Goal: Task Accomplishment & Management: Manage account settings

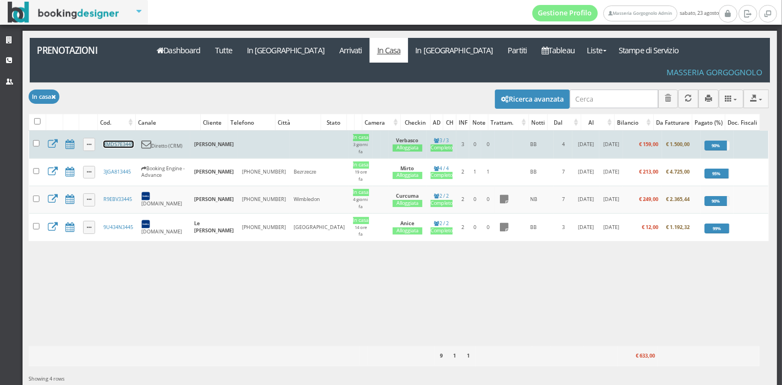
click at [129, 141] on link "XMDS7E3445" at bounding box center [118, 144] width 30 height 7
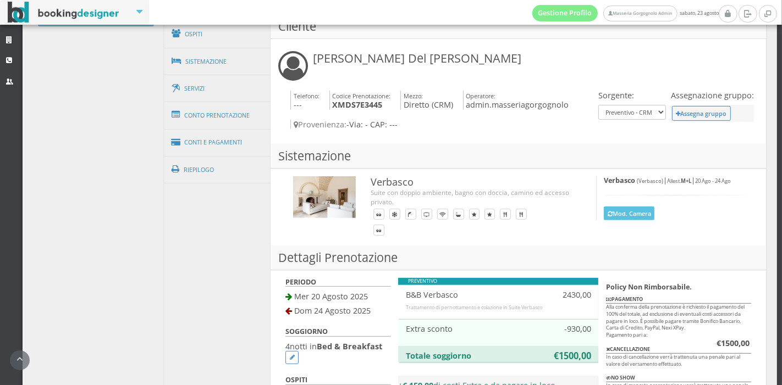
scroll to position [401, 0]
click at [222, 33] on link "Ospiti" at bounding box center [217, 34] width 107 height 29
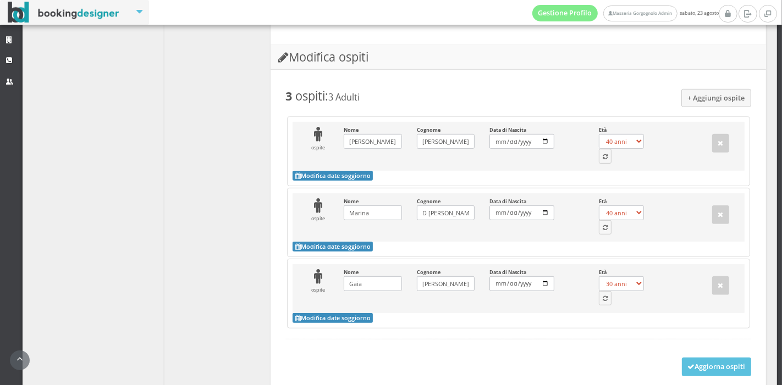
scroll to position [601, 0]
click at [599, 163] on button "button" at bounding box center [605, 155] width 13 height 14
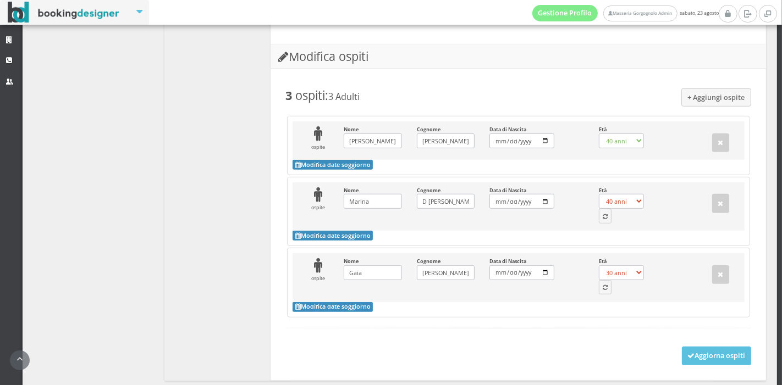
select select "49"
click at [603, 220] on icon "button" at bounding box center [605, 217] width 5 height 6
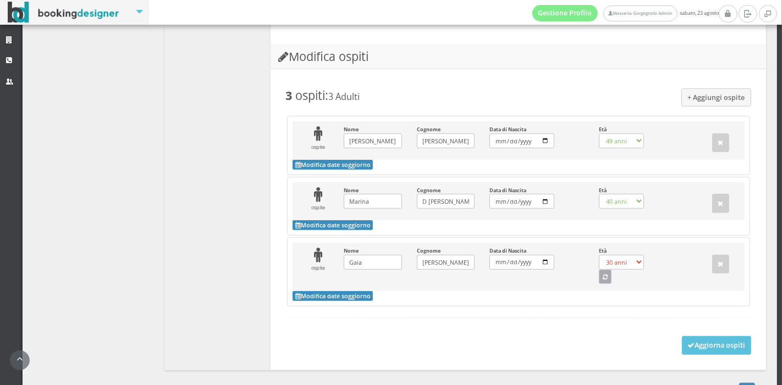
select select "48"
click at [603, 281] on icon "button" at bounding box center [605, 278] width 5 height 6
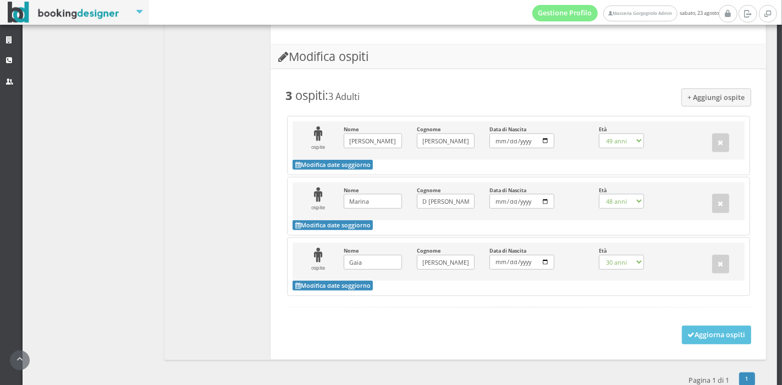
select select "11"
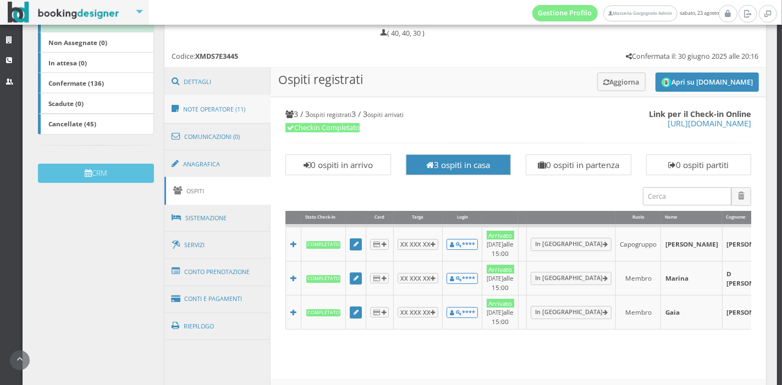
scroll to position [229, 0]
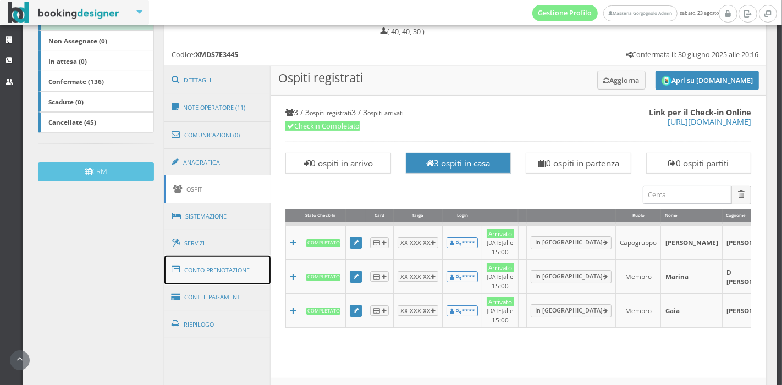
click at [223, 267] on link "Conto Prenotazione" at bounding box center [217, 270] width 107 height 29
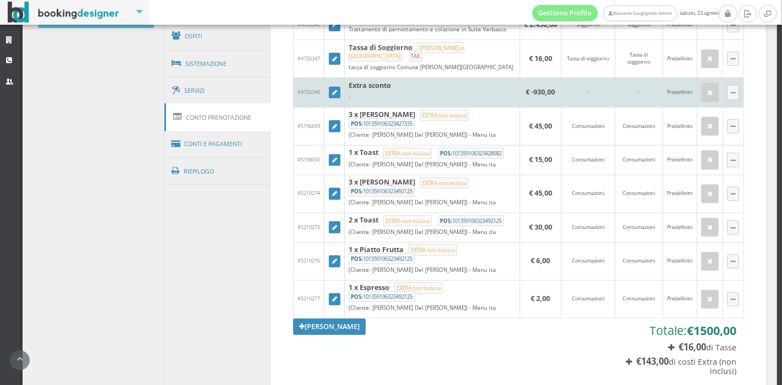
scroll to position [400, 0]
